Goal: Communication & Community: Answer question/provide support

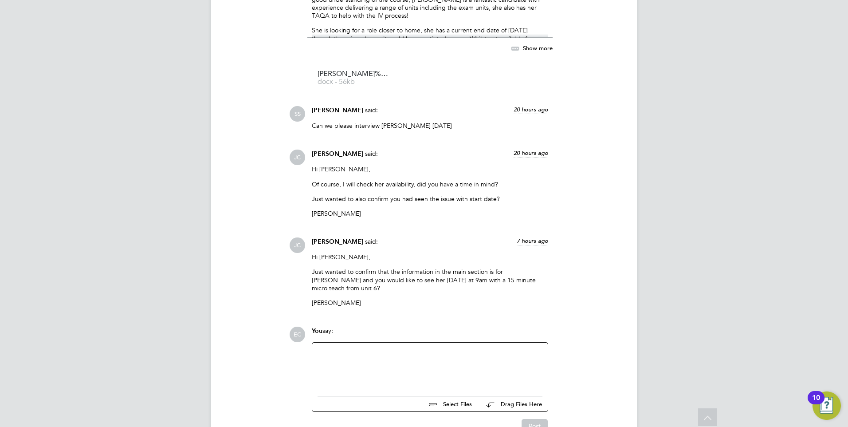
scroll to position [932, 0]
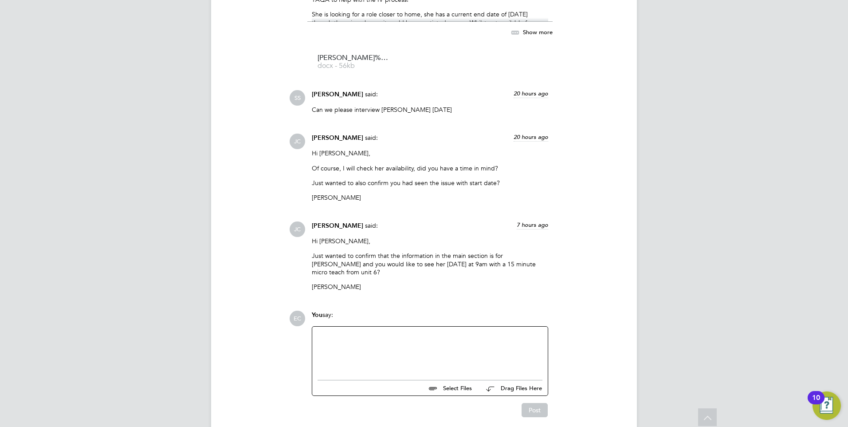
click at [365, 335] on div at bounding box center [430, 351] width 225 height 38
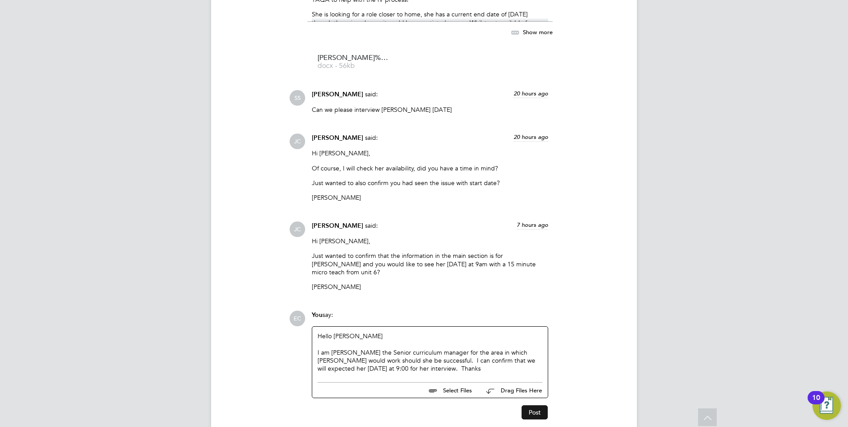
click at [532, 405] on button "Post" at bounding box center [535, 412] width 26 height 14
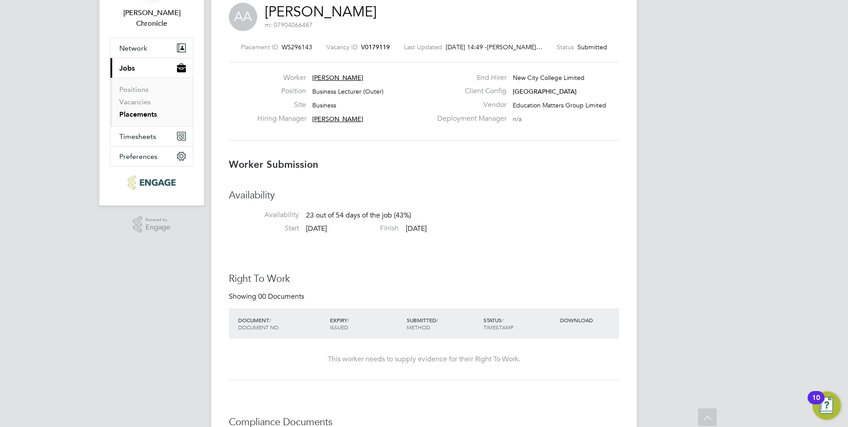
scroll to position [14, 0]
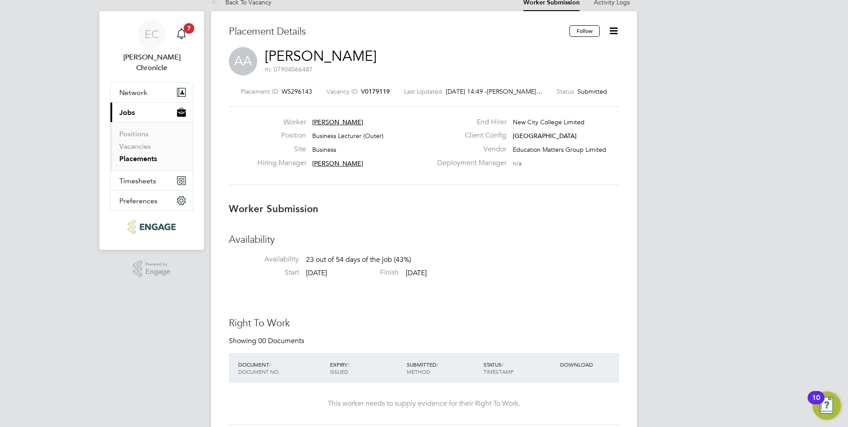
click at [366, 90] on span "V0179119" at bounding box center [375, 91] width 29 height 8
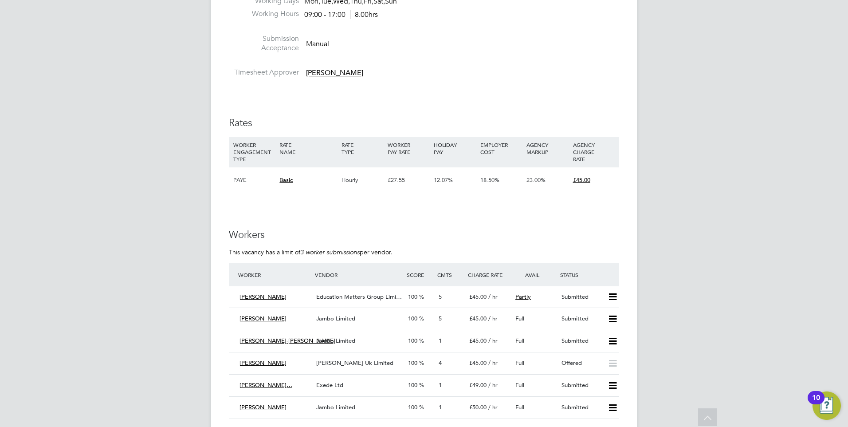
scroll to position [1167, 0]
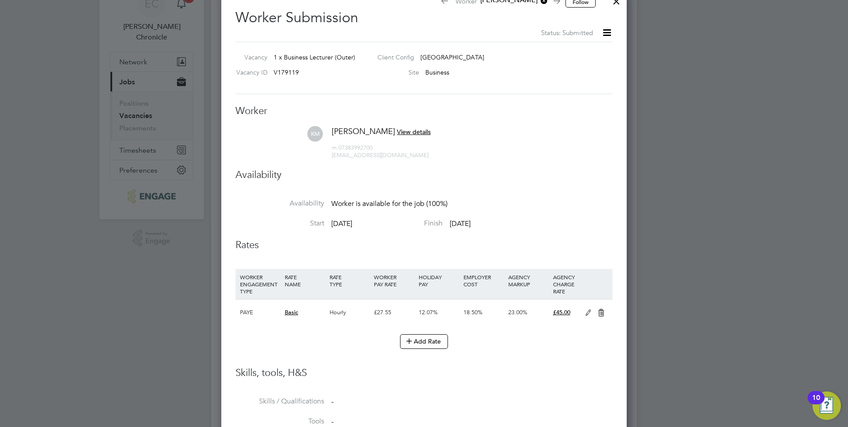
click at [287, 73] on span "V179119" at bounding box center [286, 72] width 25 height 8
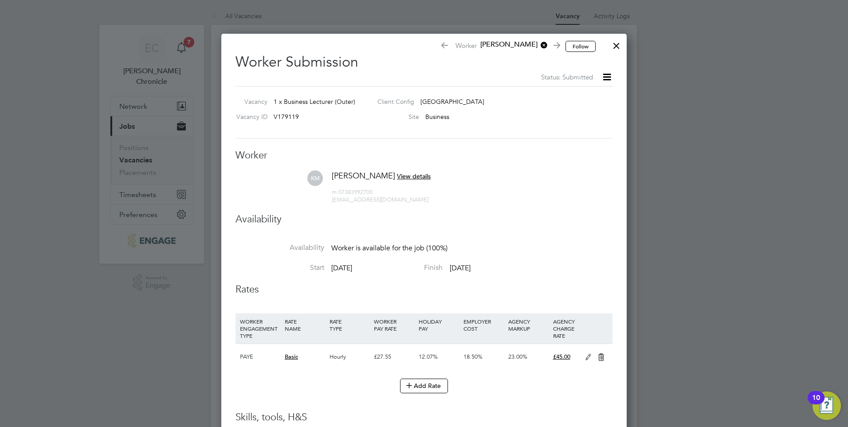
click at [444, 45] on icon at bounding box center [443, 46] width 7 height 9
click at [445, 54] on h2 "Worker Submission Status: Submitted" at bounding box center [424, 64] width 377 height 36
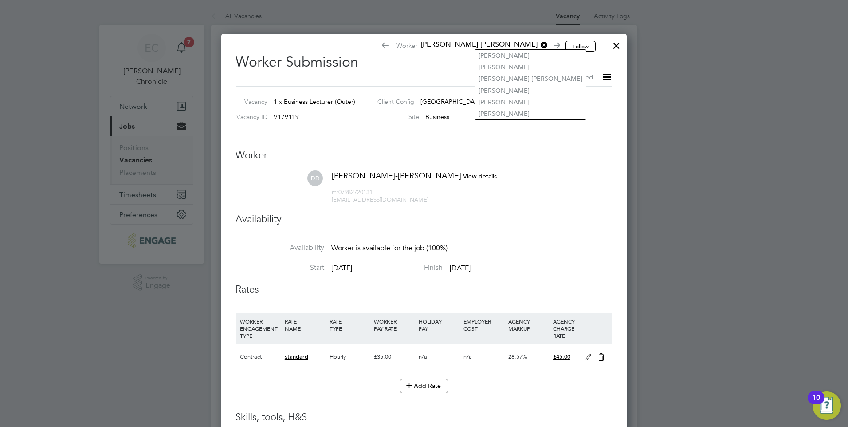
click at [513, 45] on span "[PERSON_NAME]-[PERSON_NAME]" at bounding box center [482, 45] width 130 height 10
click at [291, 64] on h2 "Worker Submission Status: Submitted" at bounding box center [424, 64] width 377 height 36
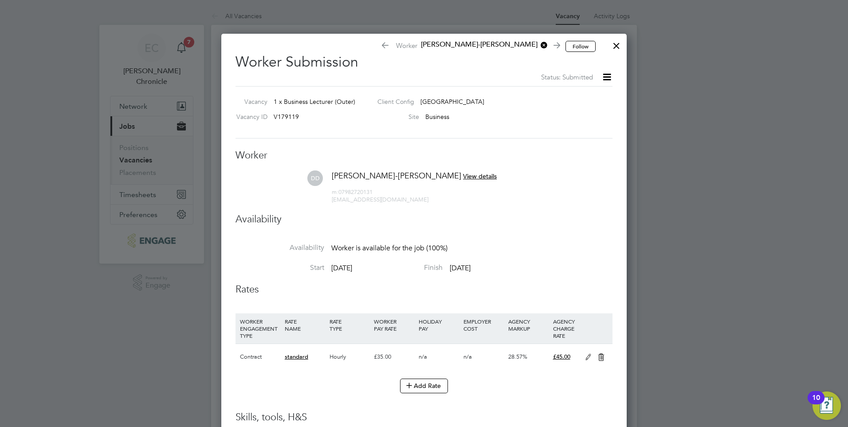
scroll to position [364, 406]
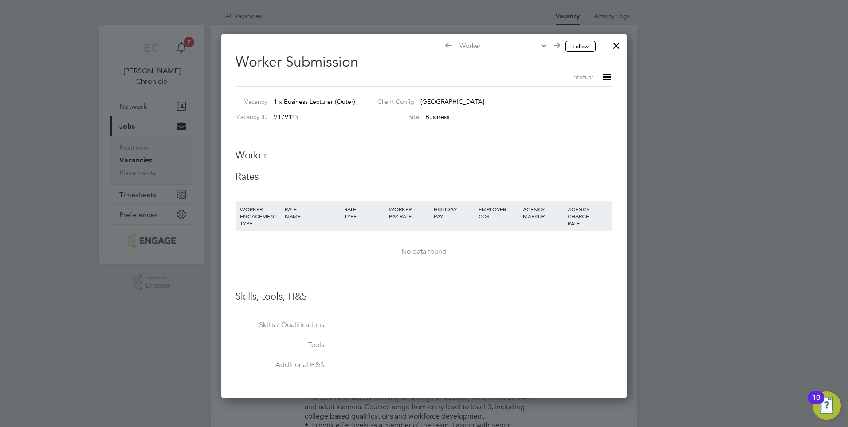
click at [139, 148] on div at bounding box center [424, 213] width 848 height 427
click at [618, 47] on div at bounding box center [617, 43] width 16 height 16
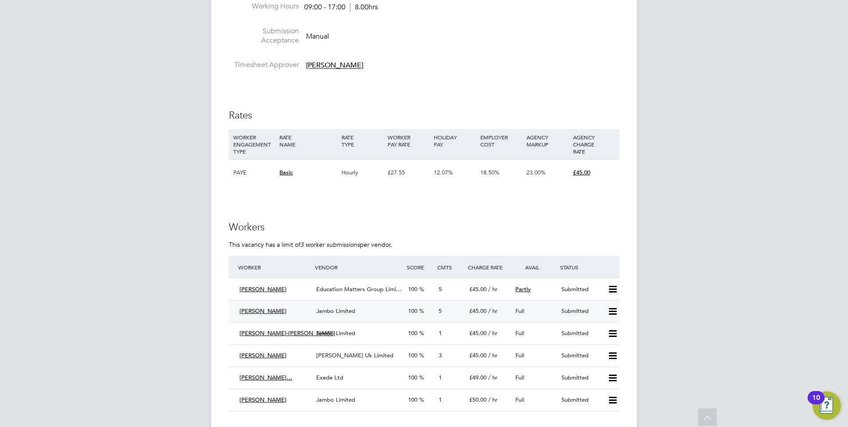
scroll to position [1198, 0]
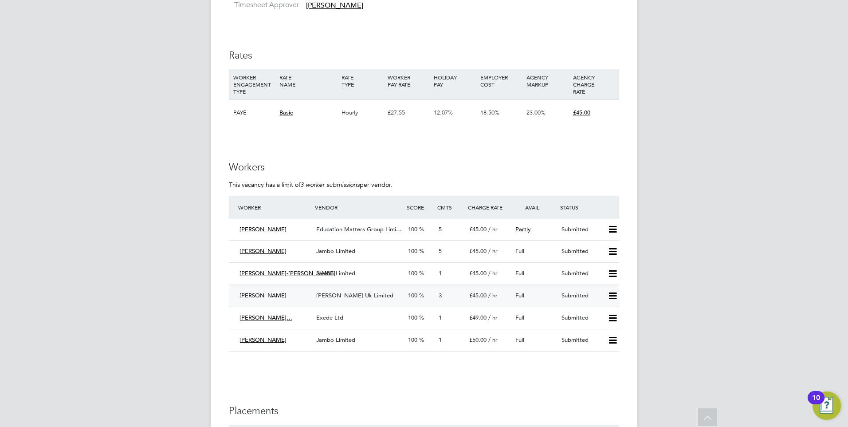
click at [610, 296] on icon at bounding box center [612, 295] width 11 height 7
click at [600, 313] on li "Offer" at bounding box center [601, 314] width 31 height 12
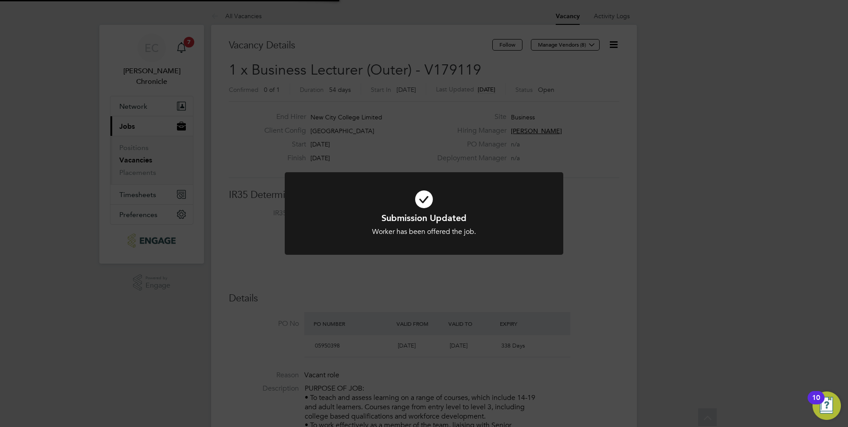
scroll to position [26, 62]
click at [449, 298] on div "Submission Updated Worker has been offered the job. Cancel Okay" at bounding box center [424, 213] width 848 height 427
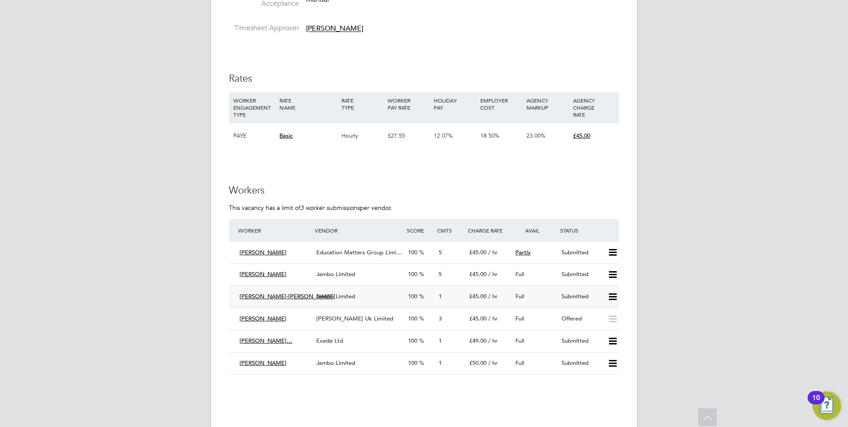
scroll to position [1198, 0]
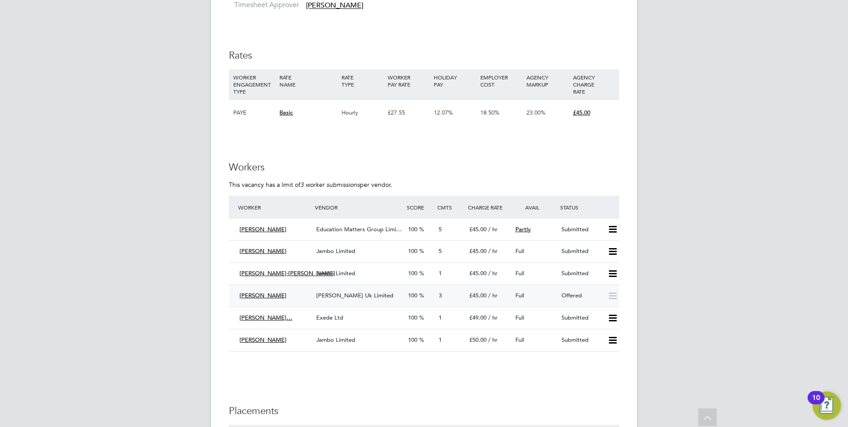
click at [290, 294] on div "[PERSON_NAME]" at bounding box center [274, 295] width 77 height 15
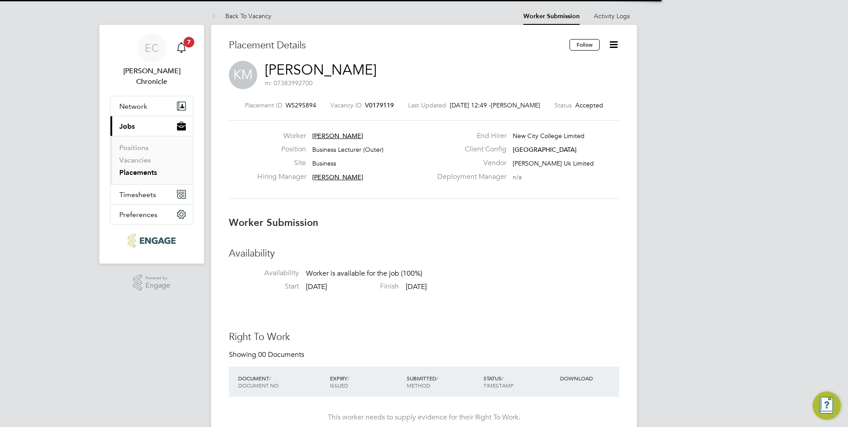
scroll to position [4, 4]
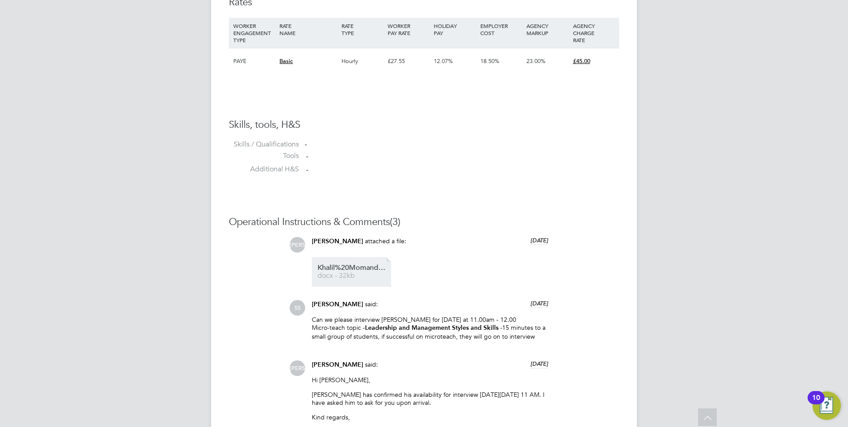
click at [356, 275] on span "docx - 32kb" at bounding box center [353, 275] width 71 height 7
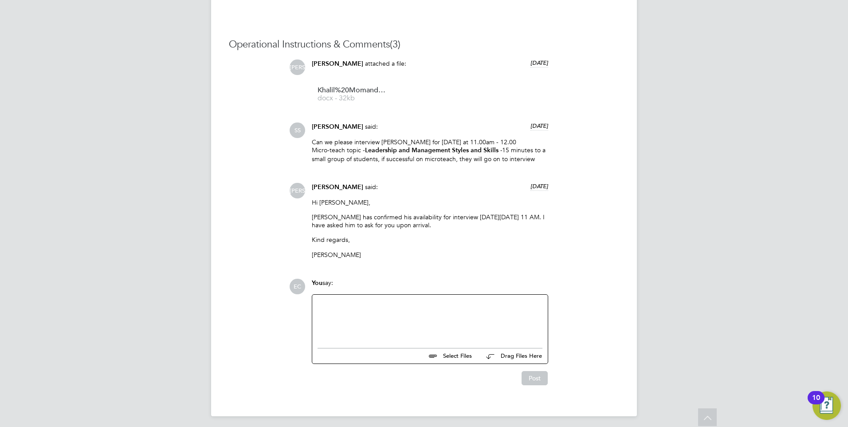
click at [361, 314] on div at bounding box center [430, 319] width 225 height 38
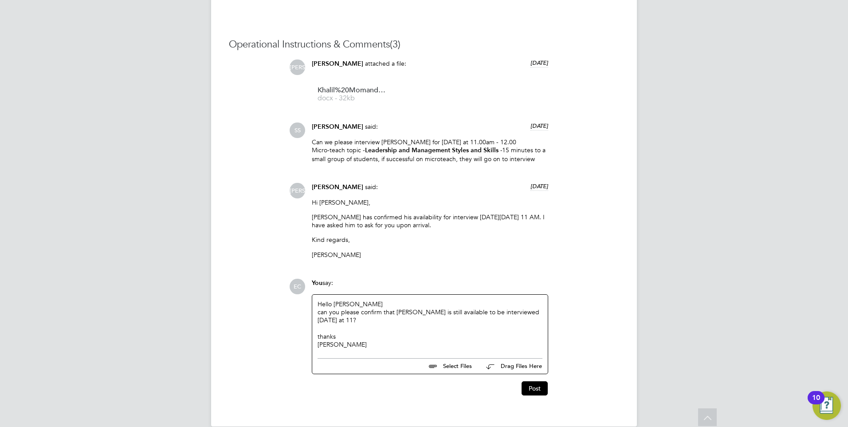
click at [321, 337] on div "thanks" at bounding box center [430, 336] width 225 height 8
click at [534, 389] on button "Post" at bounding box center [535, 388] width 26 height 14
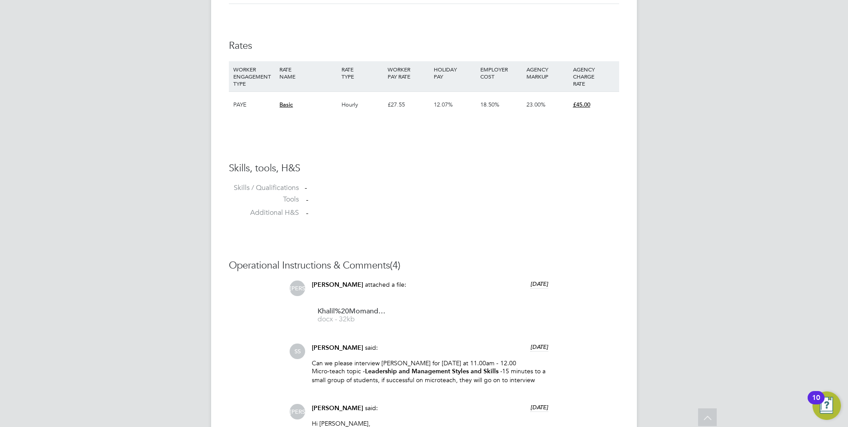
scroll to position [577, 0]
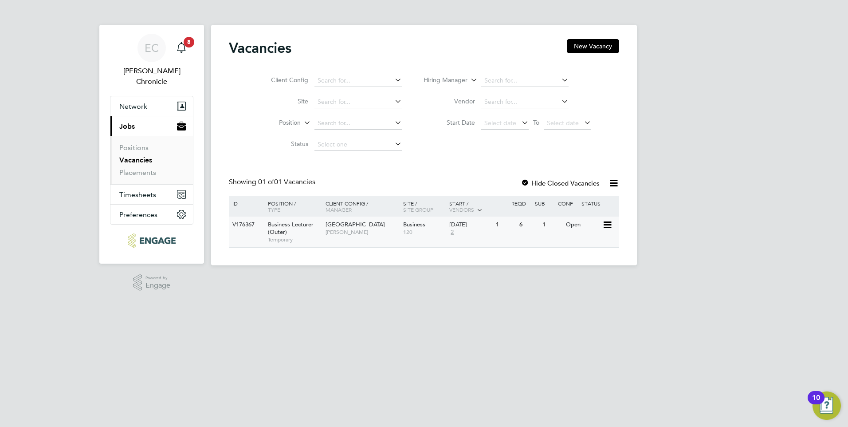
click at [303, 232] on div "Business Lecturer (Outer) Temporary" at bounding box center [292, 231] width 62 height 31
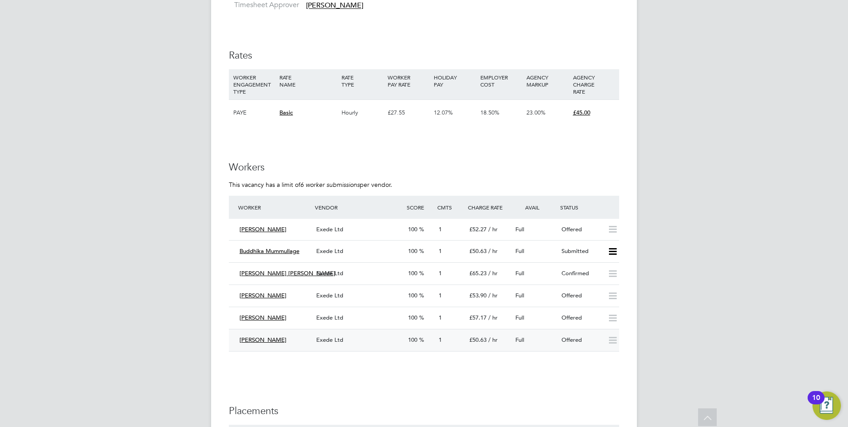
click at [269, 339] on span "Shaeba Freckleton" at bounding box center [263, 340] width 47 height 8
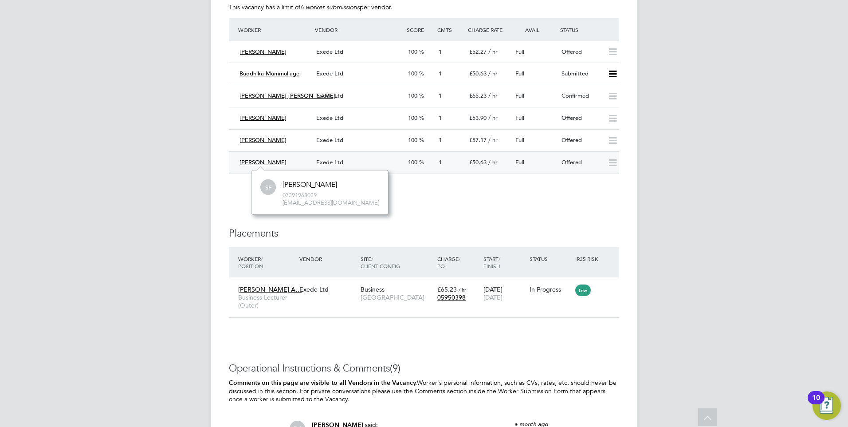
click at [300, 161] on div "Shaeba Freckleton" at bounding box center [274, 162] width 77 height 15
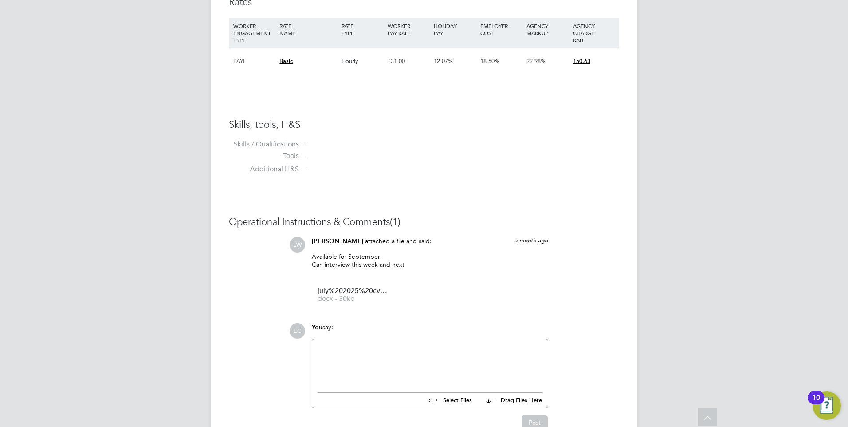
click at [364, 352] on div at bounding box center [430, 363] width 225 height 38
click at [379, 365] on div "I am just confirming Saeba's" at bounding box center [430, 364] width 225 height 8
click at [378, 366] on div "I am just confirming Saeba's" at bounding box center [430, 364] width 225 height 8
click at [429, 368] on div "I am just confirming Shaeba's" at bounding box center [430, 364] width 225 height 8
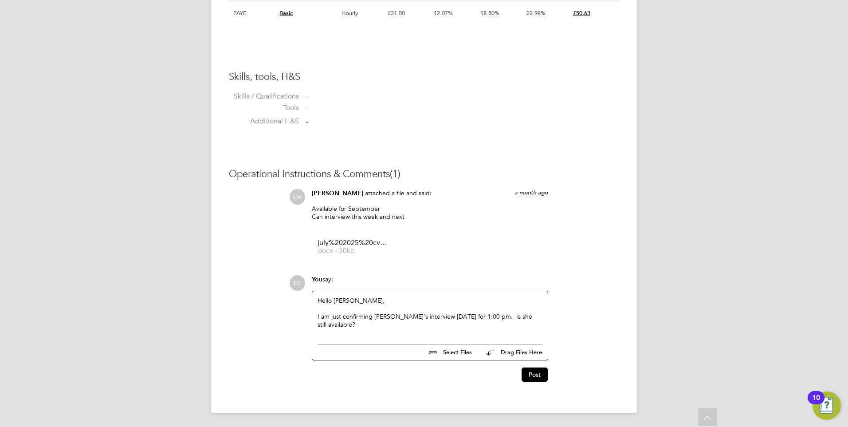
scroll to position [669, 0]
click at [534, 375] on button "Post" at bounding box center [535, 374] width 26 height 14
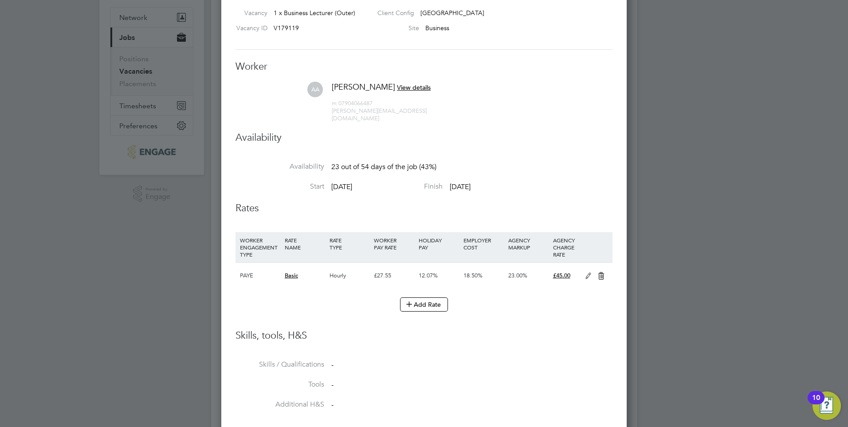
click at [414, 90] on span "View details" at bounding box center [414, 87] width 34 height 8
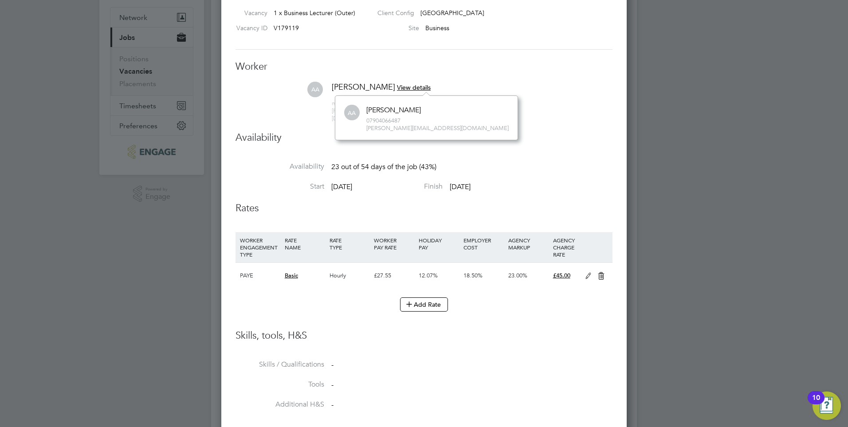
click at [397, 87] on span "View details" at bounding box center [414, 87] width 34 height 8
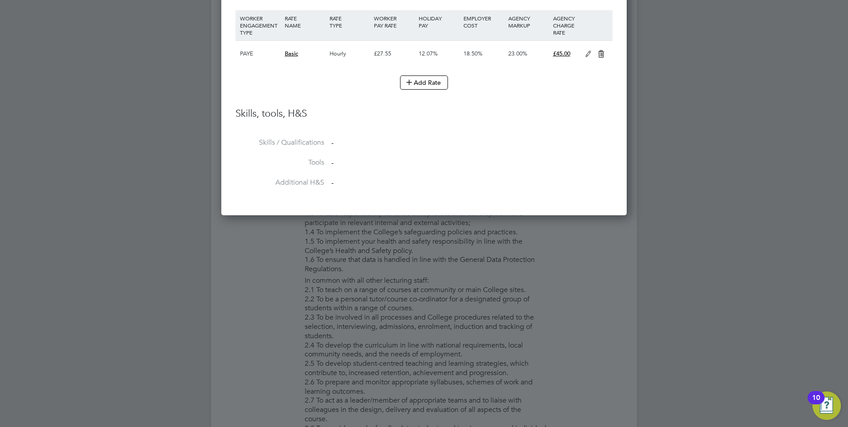
click at [452, 178] on li "Additional H&S -" at bounding box center [424, 188] width 377 height 20
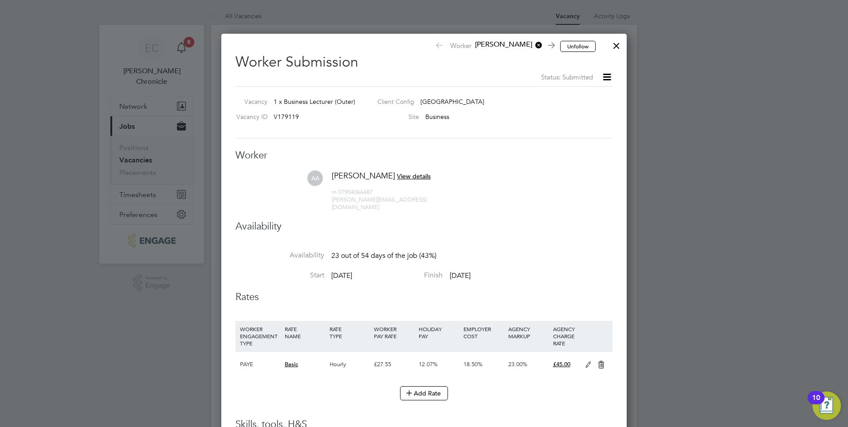
click at [280, 115] on span "V179119" at bounding box center [286, 117] width 25 height 8
click at [287, 115] on span "V179119" at bounding box center [286, 117] width 25 height 8
click at [495, 45] on span "[PERSON_NAME]" at bounding box center [507, 45] width 71 height 10
click at [493, 52] on li "[PERSON_NAME]" at bounding box center [531, 56] width 111 height 12
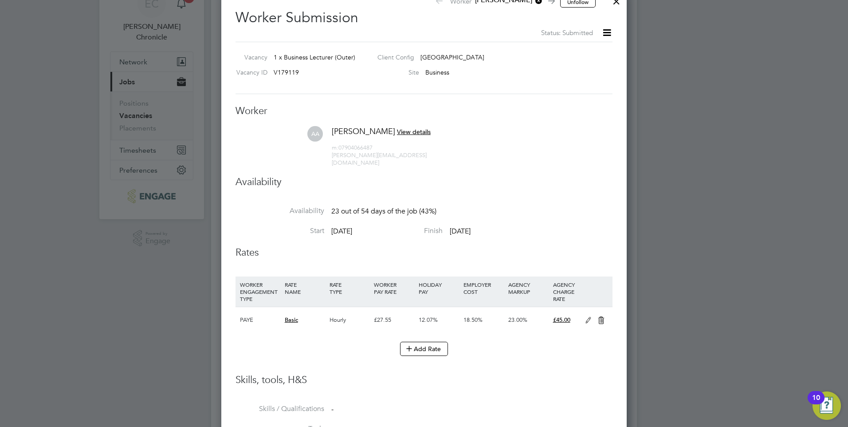
click at [402, 130] on span "View details" at bounding box center [414, 132] width 34 height 8
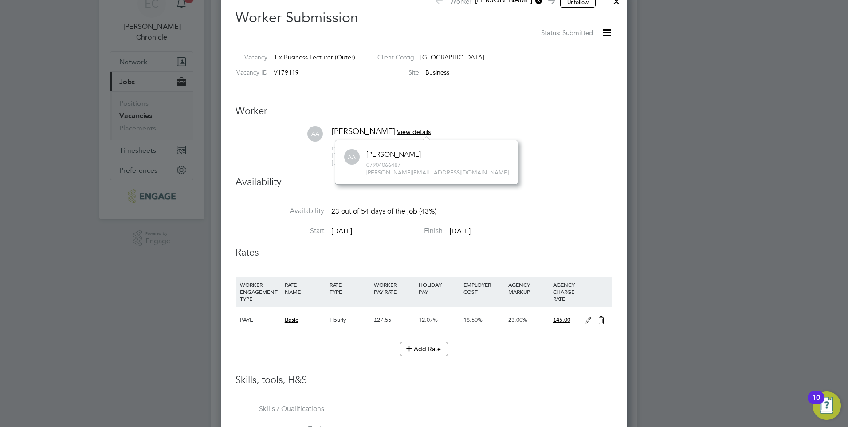
click at [68, 337] on div at bounding box center [424, 213] width 848 height 427
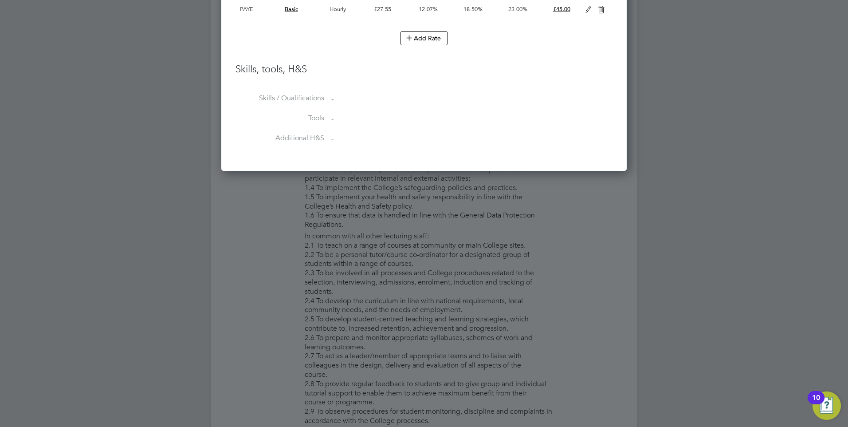
click at [279, 318] on div at bounding box center [424, 213] width 848 height 427
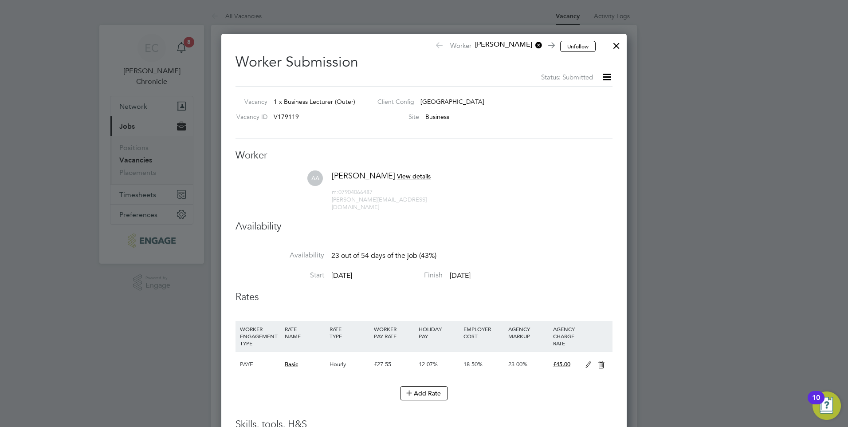
click at [617, 42] on div at bounding box center [617, 43] width 16 height 16
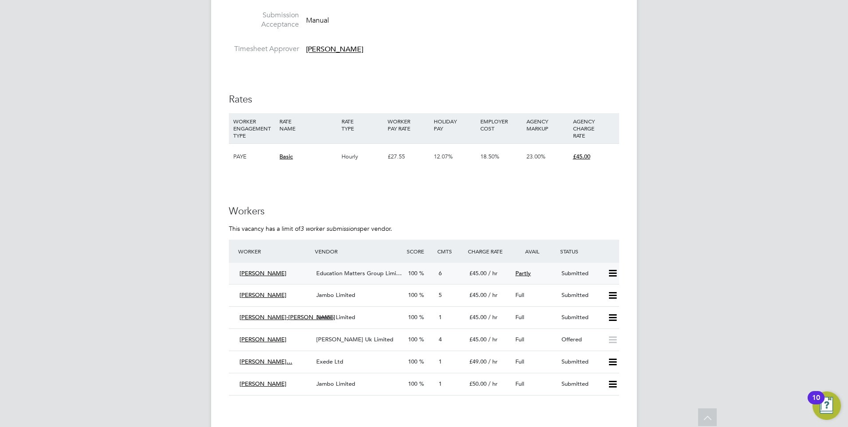
click at [295, 273] on div "[PERSON_NAME]" at bounding box center [274, 273] width 77 height 15
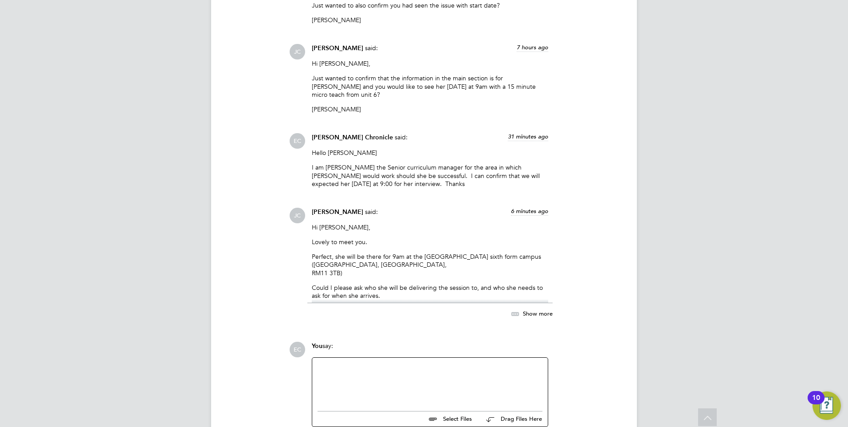
click at [338, 358] on div at bounding box center [430, 382] width 236 height 49
click at [335, 363] on div at bounding box center [430, 382] width 225 height 38
click at [319, 379] on div "the interview is at [GEOGRAPHIC_DATA] at 9;00 a.m. and she is to ask for [PERSO…" at bounding box center [430, 387] width 225 height 16
click at [317, 376] on div "Hello [PERSON_NAME], the interview is at [GEOGRAPHIC_DATA] at 9;00 a.m. and she…" at bounding box center [430, 382] width 236 height 49
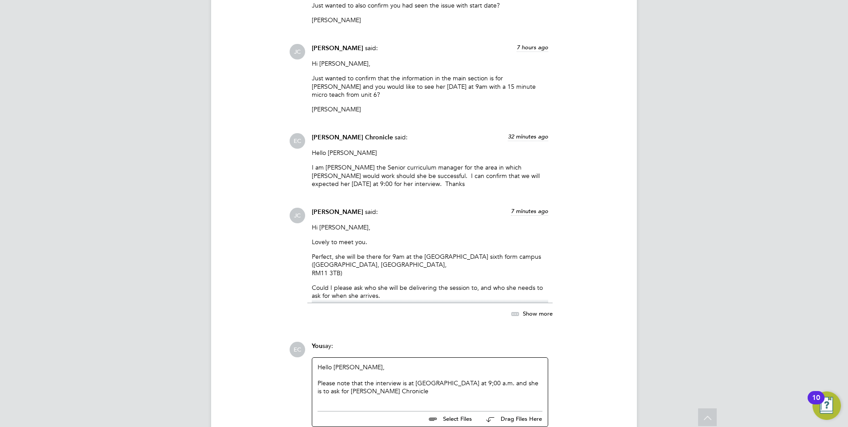
click at [438, 379] on div "Please note that the interview is at [GEOGRAPHIC_DATA] at 9;00 a.m. and she is …" at bounding box center [430, 387] width 225 height 16
click at [437, 379] on div "Please note that the interview is at [GEOGRAPHIC_DATA] at 9;00 a.m. and she is …" at bounding box center [430, 387] width 225 height 16
click at [478, 379] on div "Please note that the interview is at [GEOGRAPHIC_DATA] at 9;00 a.m. and she is …" at bounding box center [430, 387] width 225 height 16
click at [514, 384] on div "Please note that the interview is at [STREET_ADDRESS] at 9;00 a.m. and she is t…" at bounding box center [430, 387] width 225 height 16
click at [540, 384] on div "Please note that the interview is at [STREET_ADDRESS] at 9;00 a.m. and she is t…" at bounding box center [430, 387] width 225 height 16
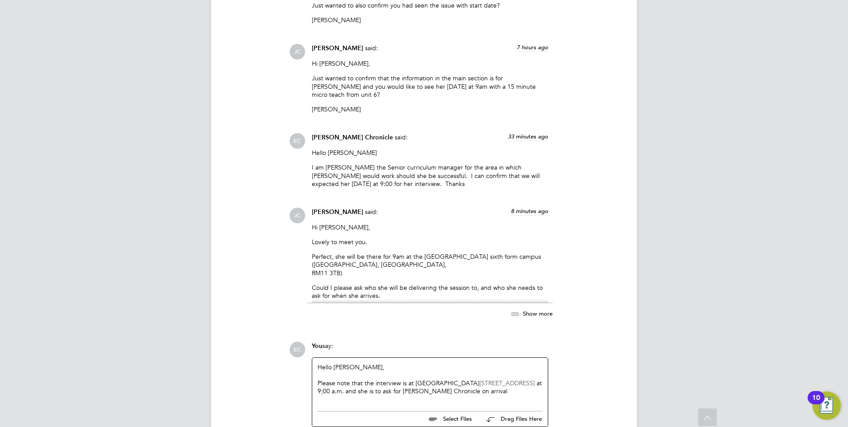
click at [374, 383] on div "Please note that the interview is at [STREET_ADDRESS] at 9;00 a.m. and she is t…" at bounding box center [430, 387] width 225 height 16
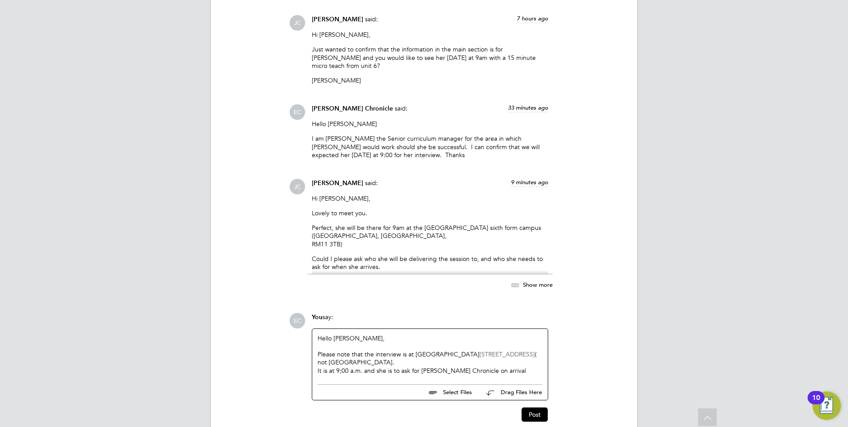
scroll to position [1170, 0]
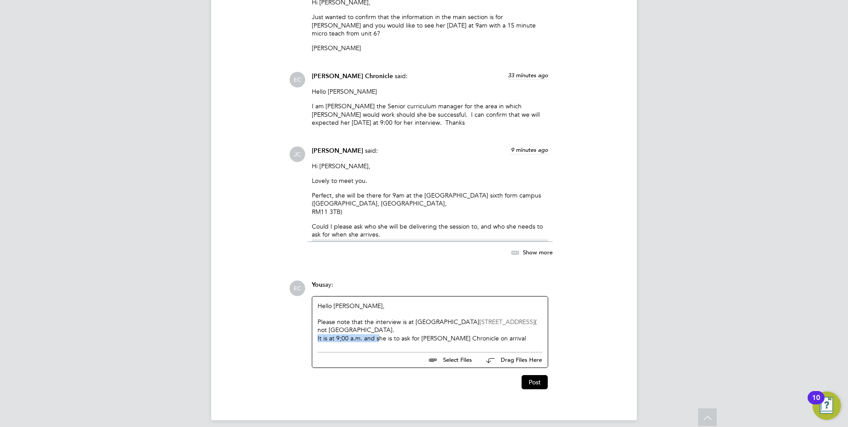
drag, startPoint x: 379, startPoint y: 329, endPoint x: 299, endPoint y: 325, distance: 79.9
click at [299, 326] on div "EC You say: Hello [PERSON_NAME], Please note that the interview is at [STREET_A…" at bounding box center [454, 334] width 330 height 109
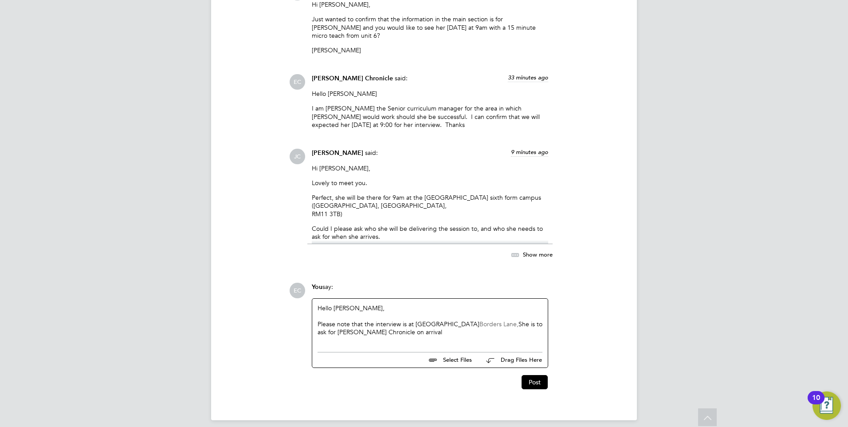
click at [520, 320] on div "Please note that the interview is at [GEOGRAPHIC_DATA], S he is to ask for [PER…" at bounding box center [430, 328] width 225 height 16
drag, startPoint x: 521, startPoint y: 314, endPoint x: 479, endPoint y: 314, distance: 42.1
click at [479, 320] on div "Please note that the interview is at [GEOGRAPHIC_DATA]," at bounding box center [430, 324] width 225 height 8
click at [532, 374] on button "Post" at bounding box center [535, 380] width 26 height 14
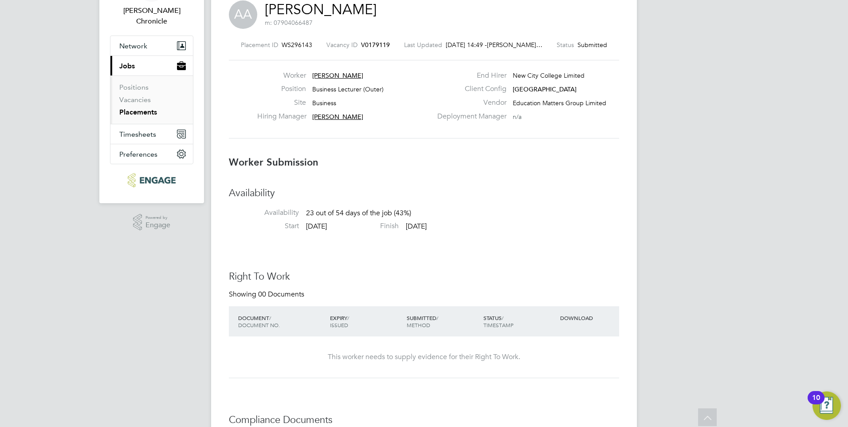
scroll to position [45, 0]
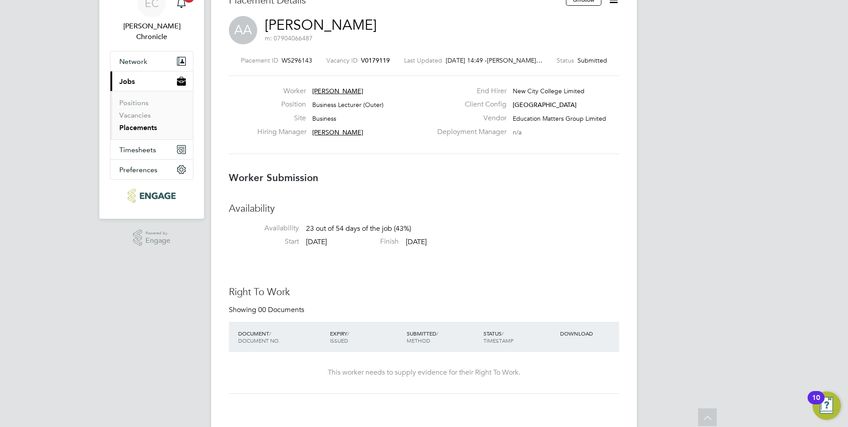
click at [340, 90] on span "[PERSON_NAME]" at bounding box center [337, 91] width 51 height 8
click at [483, 206] on h3 "Availability" at bounding box center [424, 208] width 390 height 13
click at [385, 172] on h3 "Worker Submission" at bounding box center [424, 178] width 390 height 13
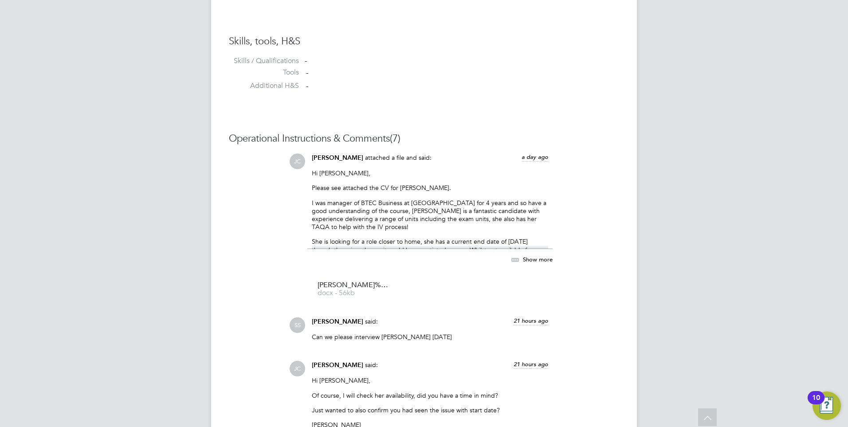
scroll to position [710, 0]
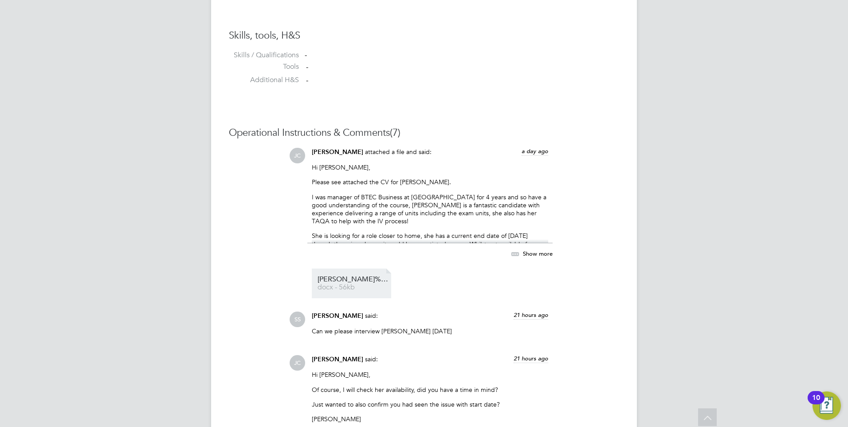
click at [342, 276] on li "[PERSON_NAME]%20CV%20-%20Business docx - 56kb" at bounding box center [351, 283] width 79 height 30
click at [362, 287] on span "docx - 56kb" at bounding box center [353, 287] width 71 height 7
